Goal: Check status: Check status

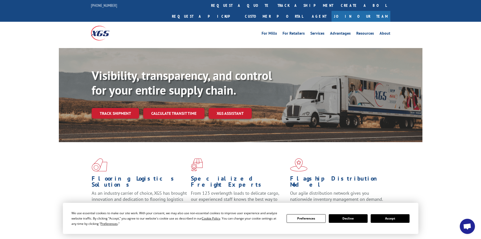
click at [118, 108] on div "Visibility, transparency, and control for your entire supply chain. Track shipm…" at bounding box center [257, 103] width 331 height 70
click at [118, 108] on link "Track shipment" at bounding box center [115, 113] width 47 height 11
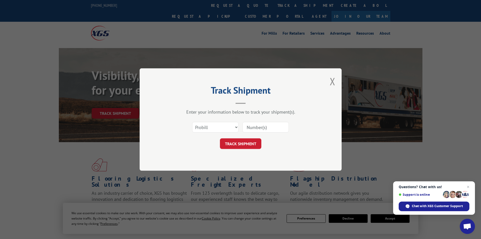
click at [264, 126] on input at bounding box center [265, 127] width 46 height 11
paste input "17470753"
type input "17470753"
click at [257, 142] on button "TRACK SHIPMENT" at bounding box center [240, 143] width 41 height 11
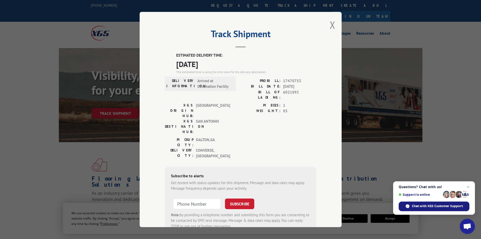
click at [441, 204] on span "Chat with XGS Customer Support" at bounding box center [437, 205] width 51 height 5
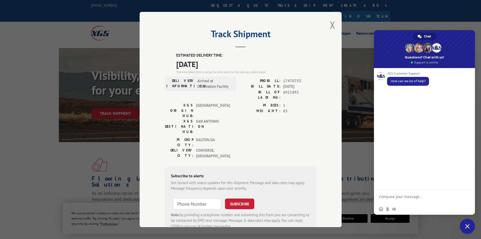
click at [421, 192] on form at bounding box center [419, 197] width 80 height 14
click at [414, 199] on textarea "Compose your message..." at bounding box center [419, 198] width 80 height 9
type textarea "could you help me track an order"
click at [466, 197] on span "Send" at bounding box center [466, 197] width 4 height 4
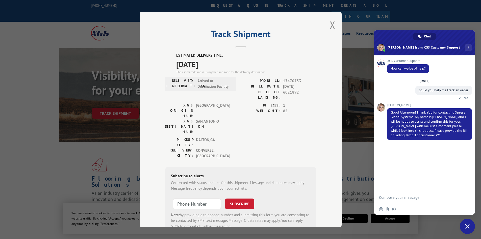
click at [429, 197] on textarea "Compose your message..." at bounding box center [419, 197] width 80 height 5
paste textarea "PRO# - 17470753"
type textarea "PRO# - 17470753"
click at [469, 199] on span "Send" at bounding box center [466, 197] width 8 height 8
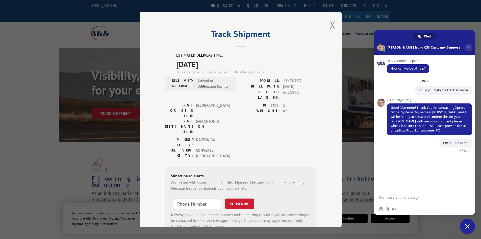
drag, startPoint x: 215, startPoint y: 66, endPoint x: 186, endPoint y: 53, distance: 32.0
click at [172, 53] on div "ESTIMATED DELIVERY TIME: [DATE] The estimated time is using the time zone for t…" at bounding box center [240, 144] width 151 height 182
copy div "ESTIMATED DELIVERY TIME: [DATE]"
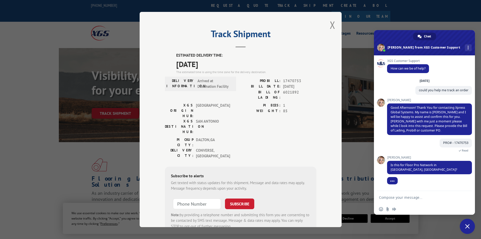
click at [402, 196] on textarea "Compose your message..." at bounding box center [419, 197] width 80 height 5
type textarea "yes"
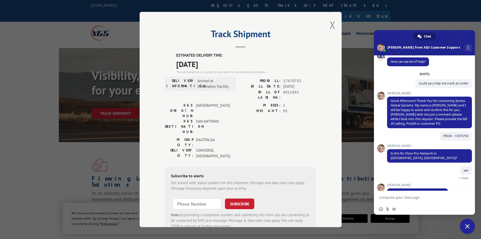
scroll to position [14, 0]
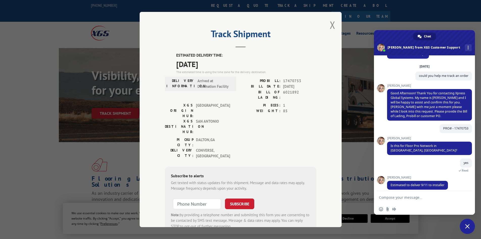
drag, startPoint x: 173, startPoint y: 53, endPoint x: 223, endPoint y: 64, distance: 51.5
click at [223, 64] on div "ESTIMATED DELIVERY TIME: [DATE] The estimated time is using the time zone for t…" at bounding box center [240, 144] width 151 height 182
copy div "ESTIMATED DELIVERY TIME: [DATE]"
click at [404, 196] on textarea "Compose your message..." at bounding box center [419, 197] width 80 height 5
click at [466, 194] on span "Send" at bounding box center [466, 197] width 8 height 8
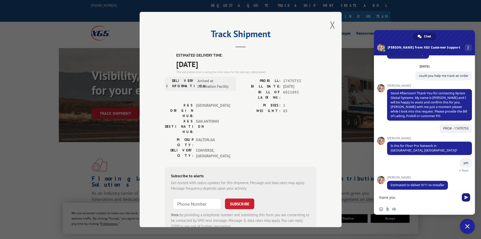
type textarea "thank you"
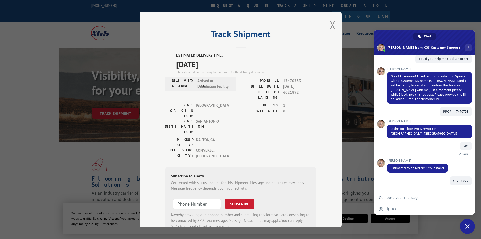
scroll to position [27, 0]
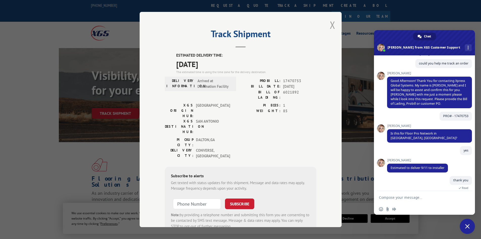
click at [330, 29] on button "Close modal" at bounding box center [333, 24] width 6 height 13
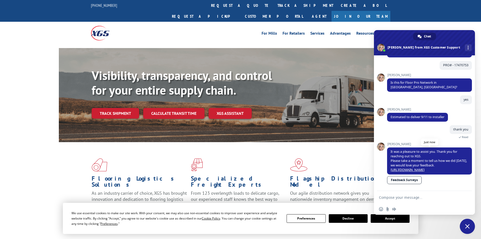
scroll to position [78, 0]
click at [411, 178] on link "Feedback Surveys" at bounding box center [404, 180] width 35 height 8
